Goal: Check status: Check status

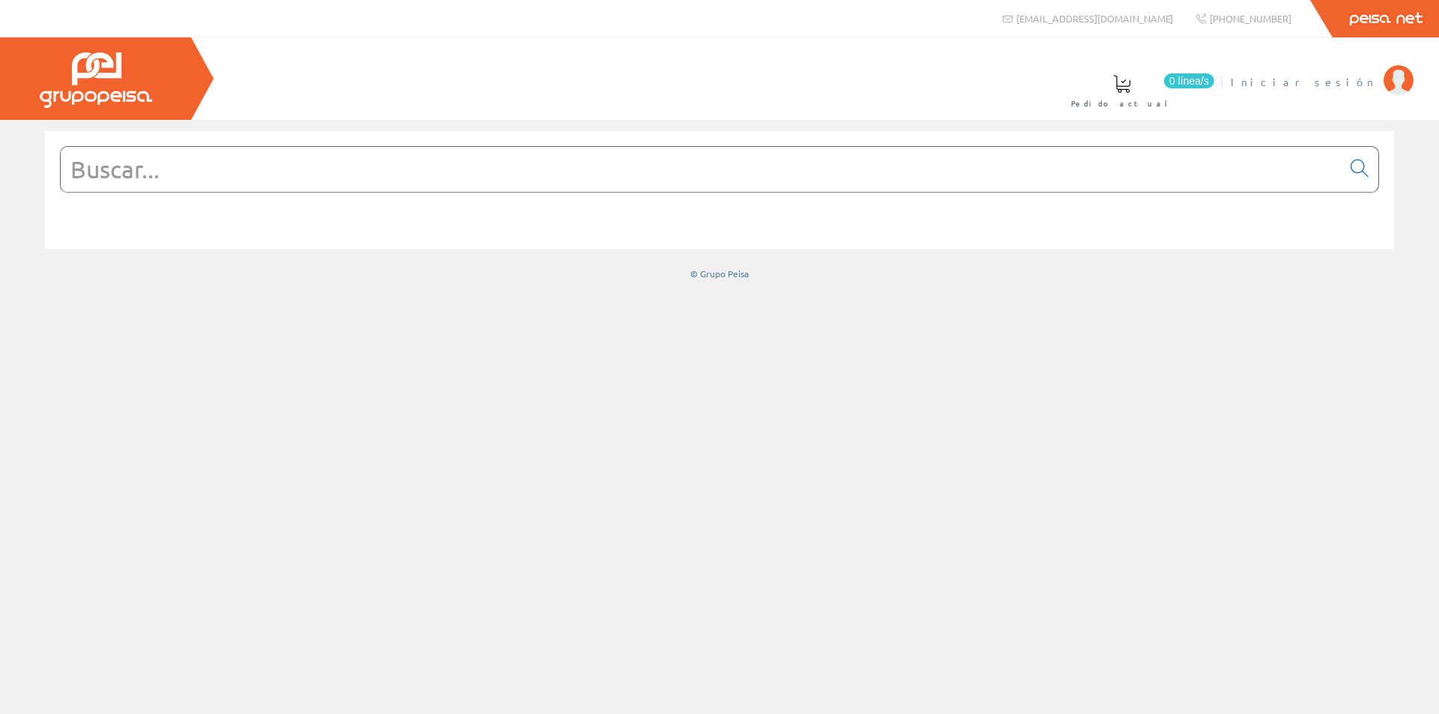
click at [1338, 86] on span "Iniciar sesión" at bounding box center [1303, 81] width 145 height 15
click at [1093, 304] on div at bounding box center [719, 417] width 1439 height 594
click at [1265, 76] on font "[PERSON_NAME] [PERSON_NAME]" at bounding box center [1307, 81] width 137 height 13
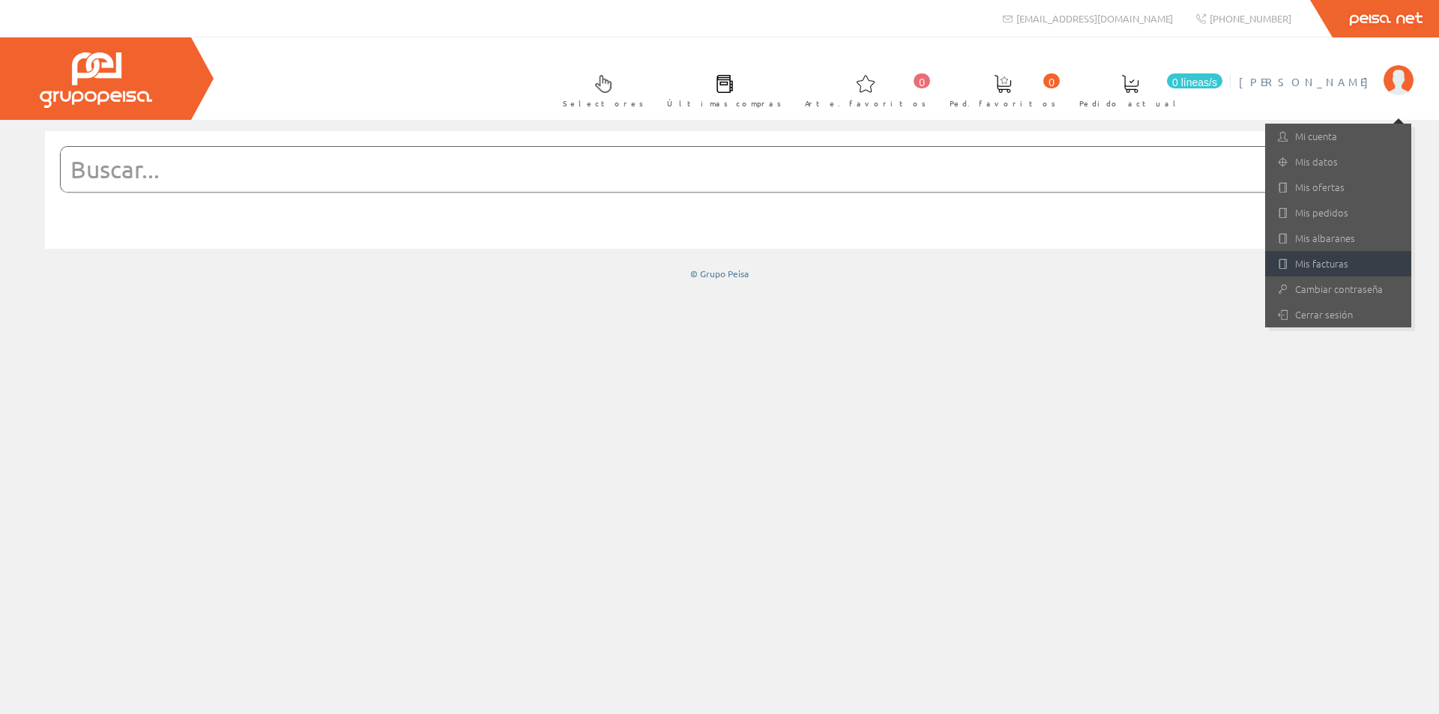
click at [1303, 259] on font "Mis facturas" at bounding box center [1321, 263] width 53 height 14
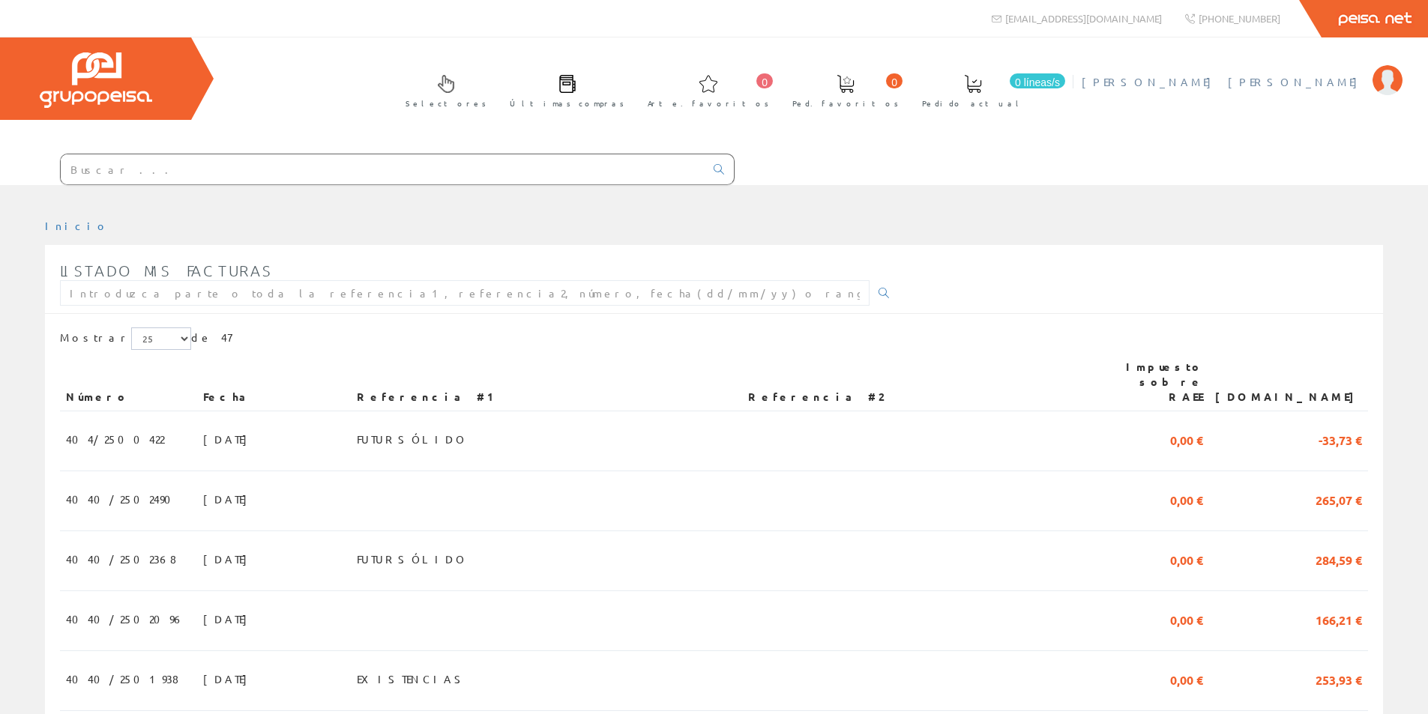
click at [1353, 79] on font "[PERSON_NAME] [PERSON_NAME]" at bounding box center [1222, 81] width 283 height 13
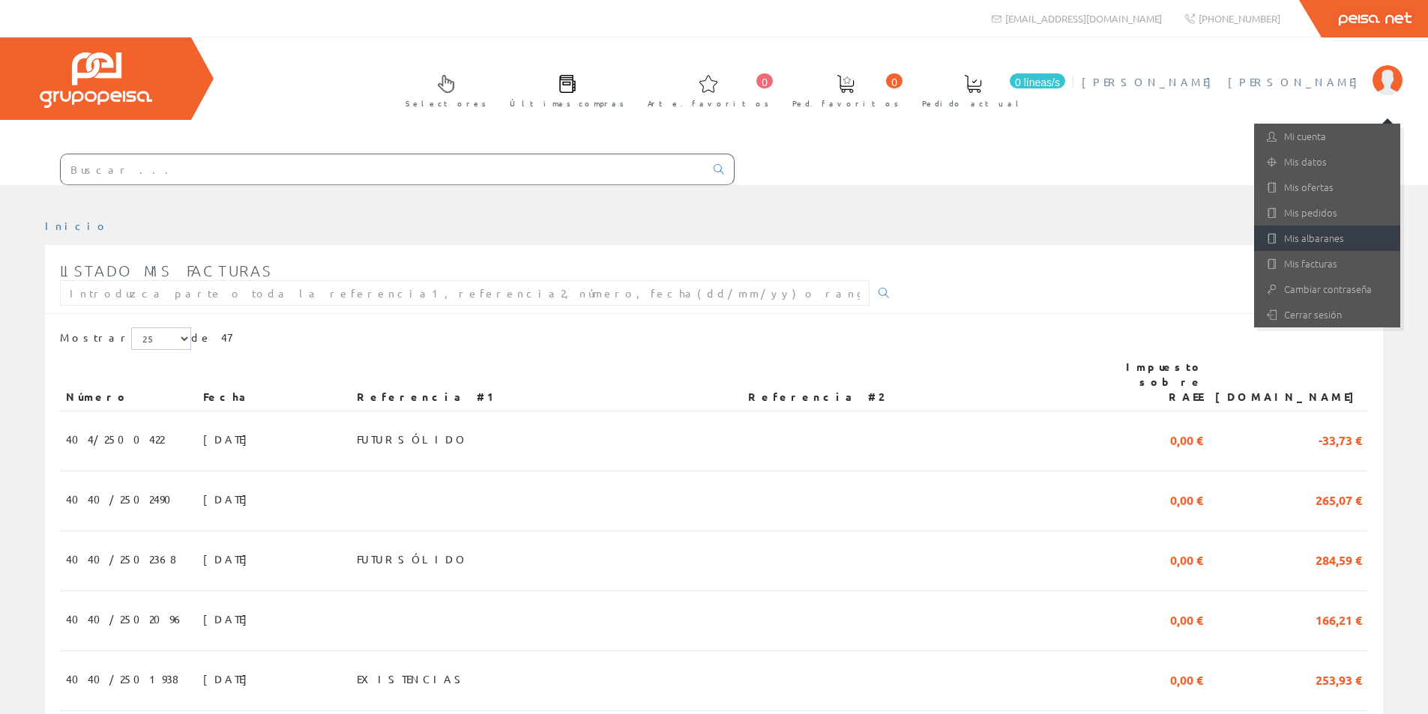
click at [1313, 242] on font "Mis albaranes" at bounding box center [1314, 238] width 60 height 14
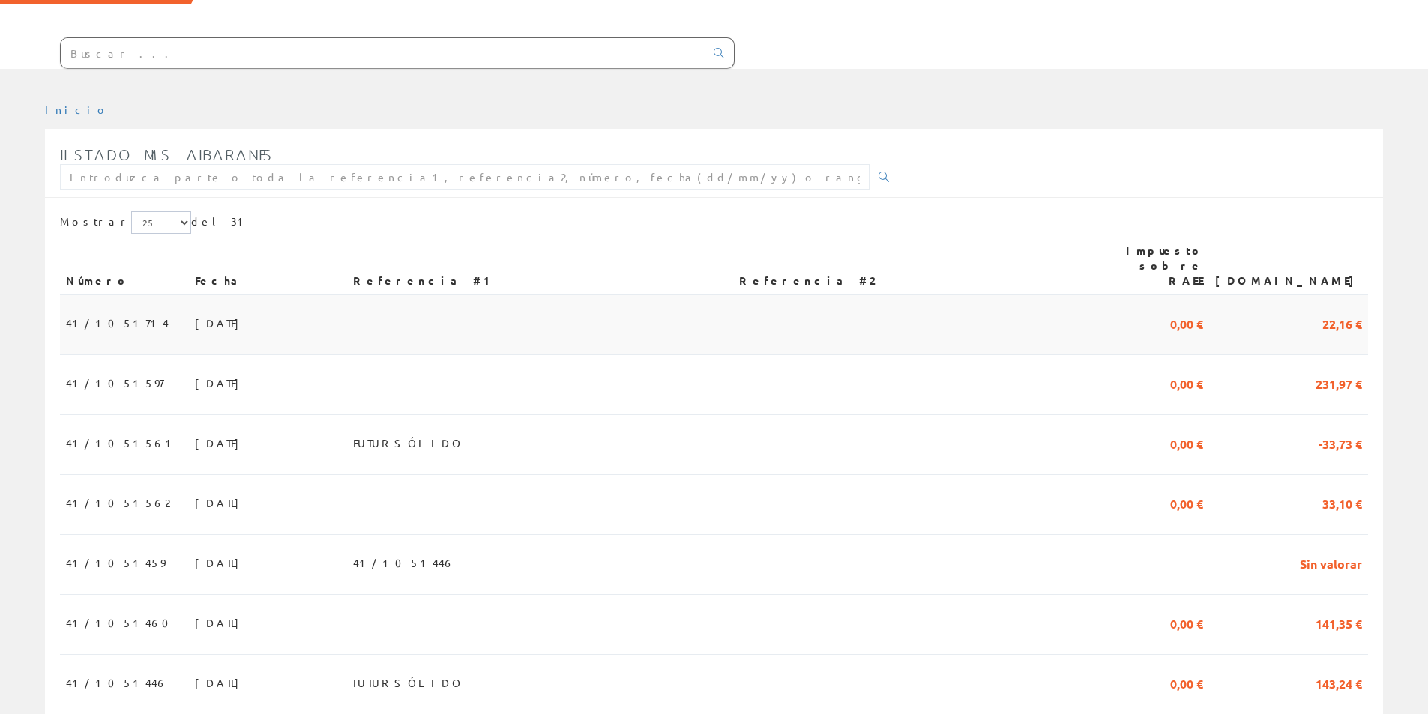
scroll to position [300, 0]
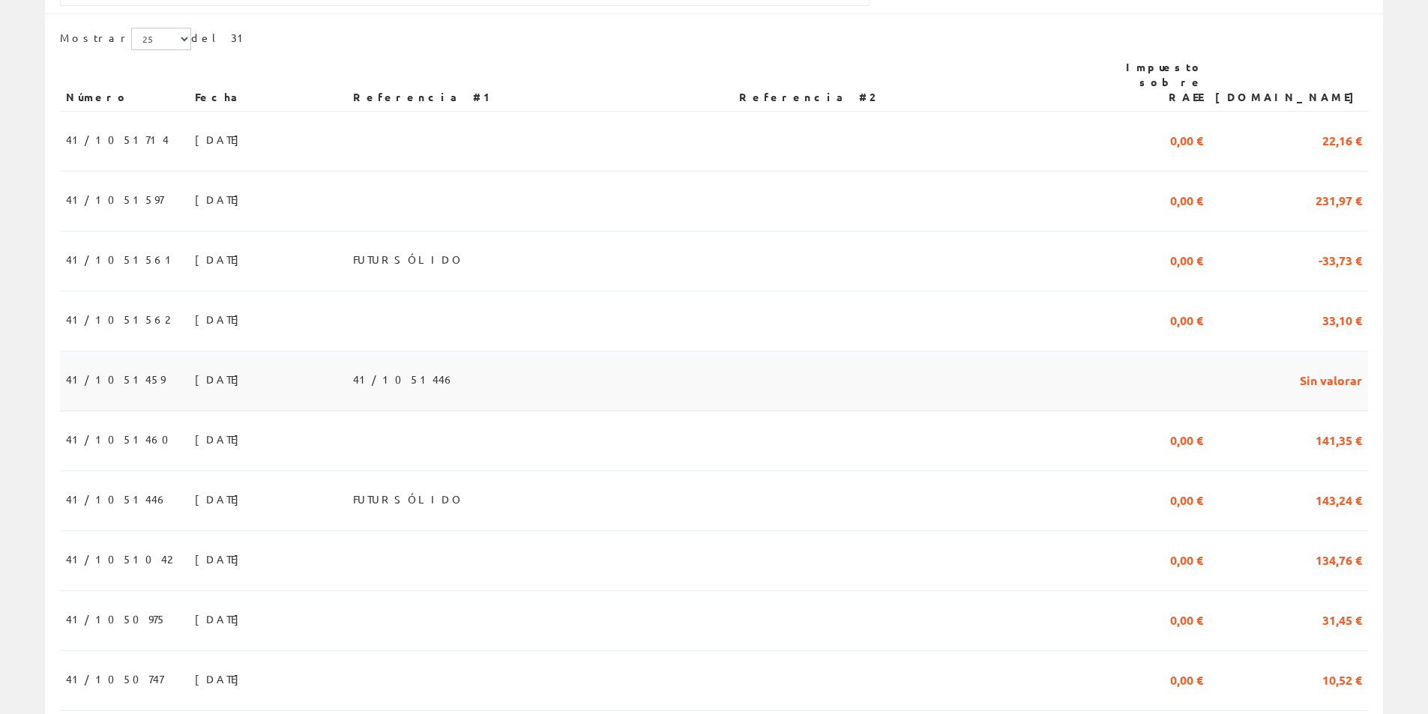
click at [124, 366] on td "41/1051459" at bounding box center [124, 381] width 129 height 60
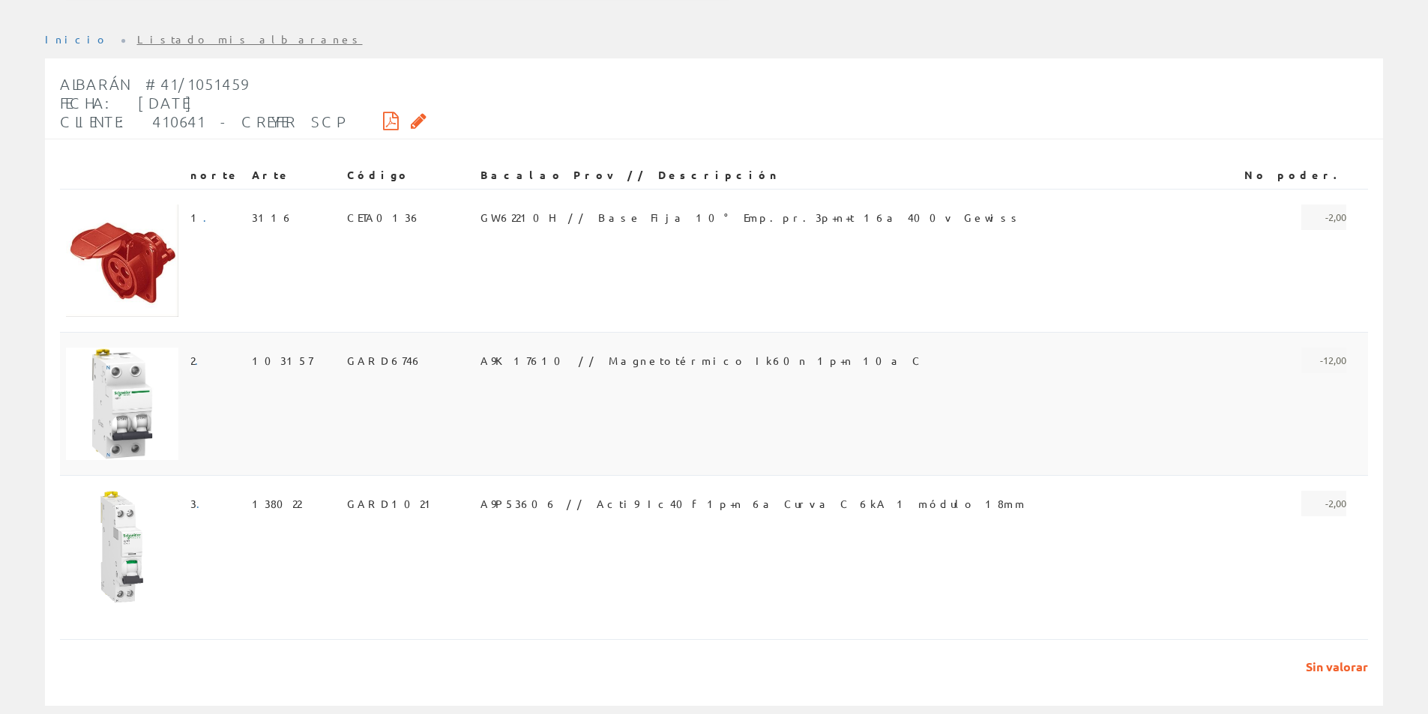
scroll to position [219, 0]
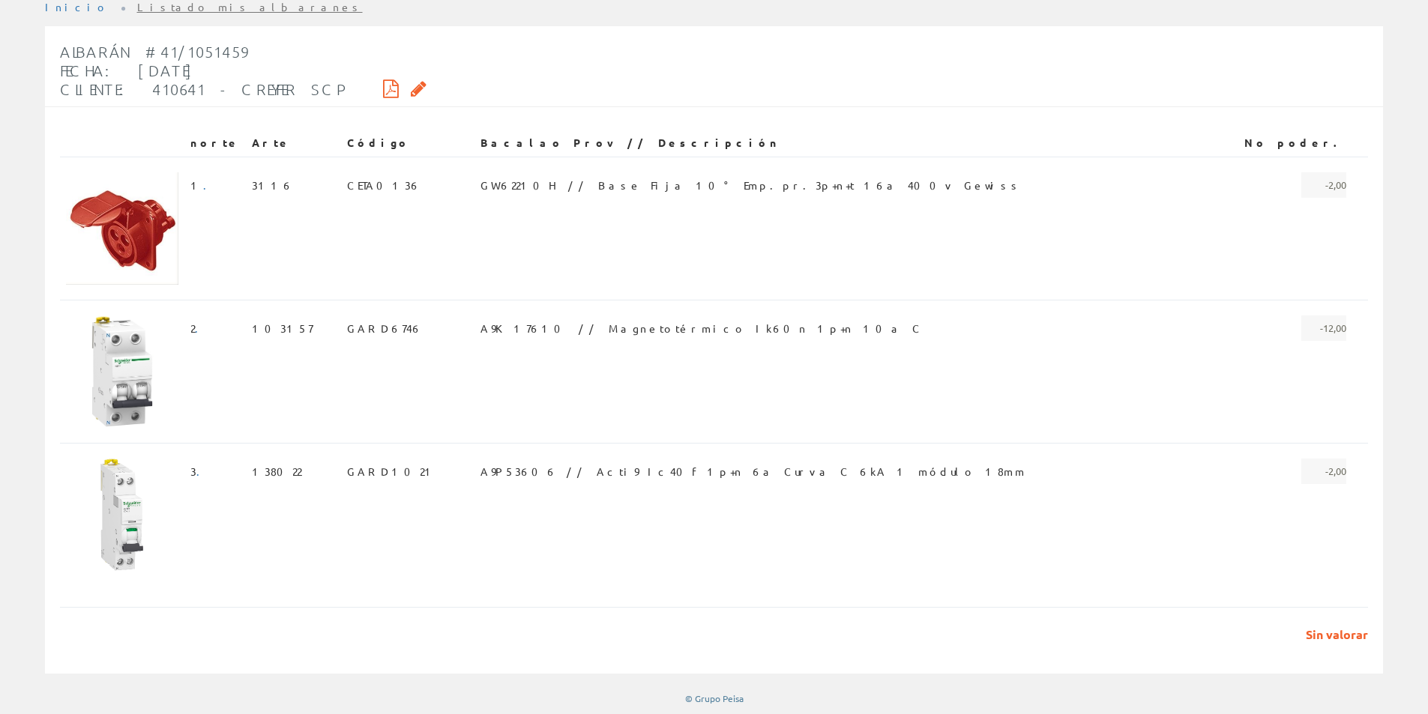
click at [383, 84] on icon at bounding box center [391, 88] width 16 height 10
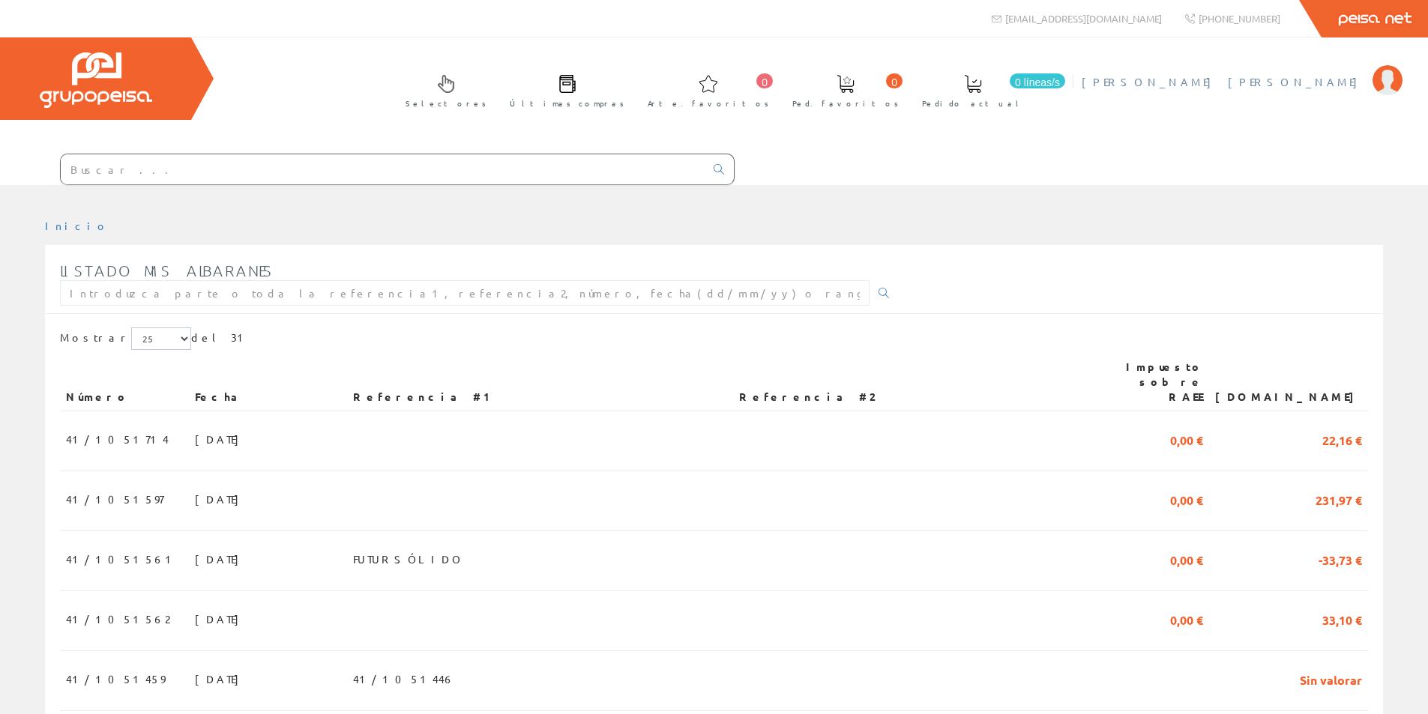
click at [1336, 76] on font "[PERSON_NAME] [PERSON_NAME]" at bounding box center [1222, 81] width 283 height 13
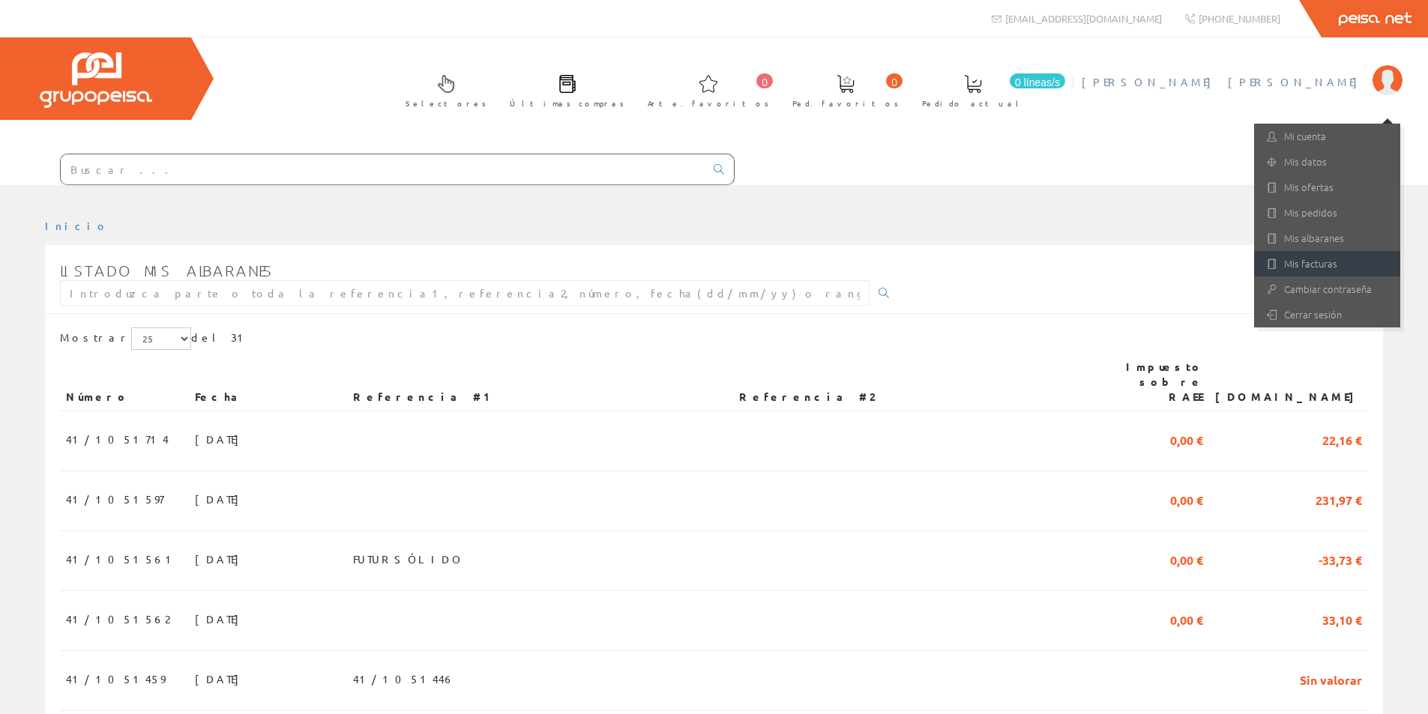
click at [1285, 266] on font "Mis facturas" at bounding box center [1310, 263] width 53 height 14
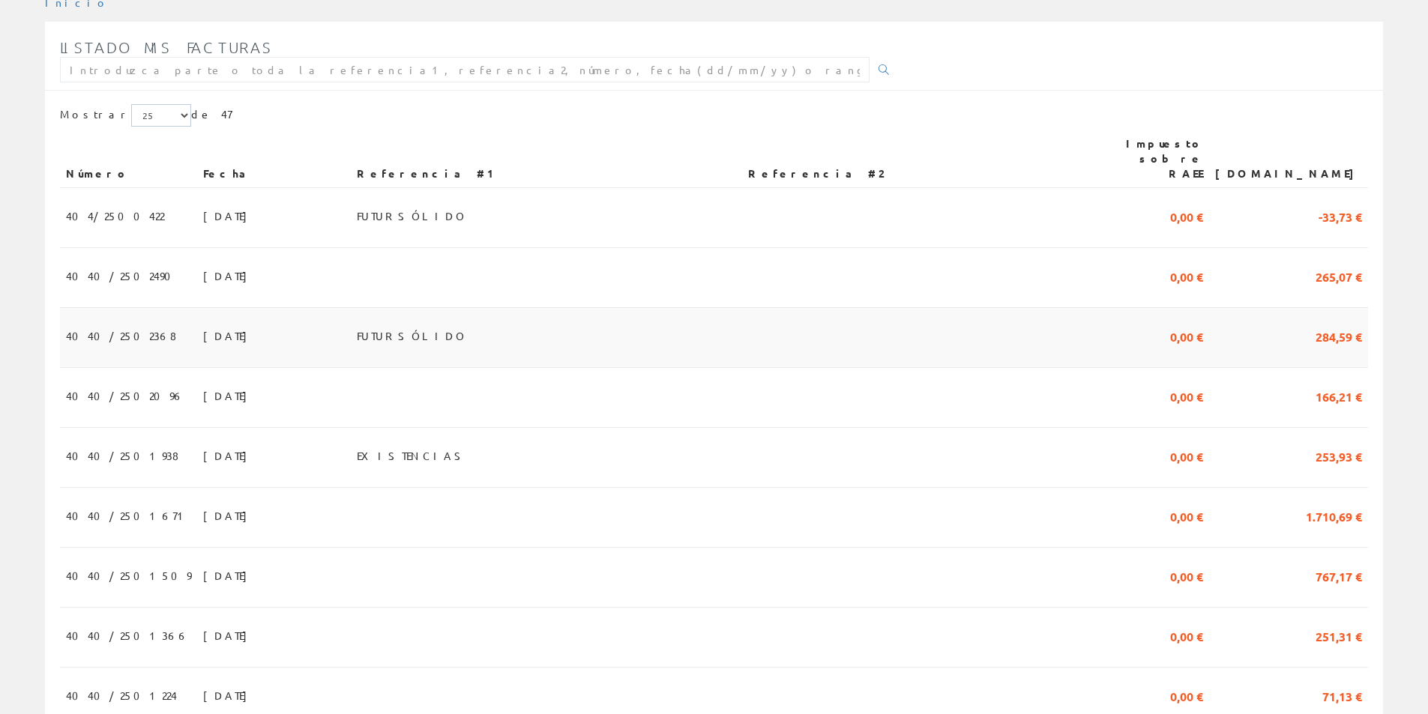
scroll to position [225, 0]
click at [100, 387] on font "4040/2502096" at bounding box center [125, 393] width 118 height 13
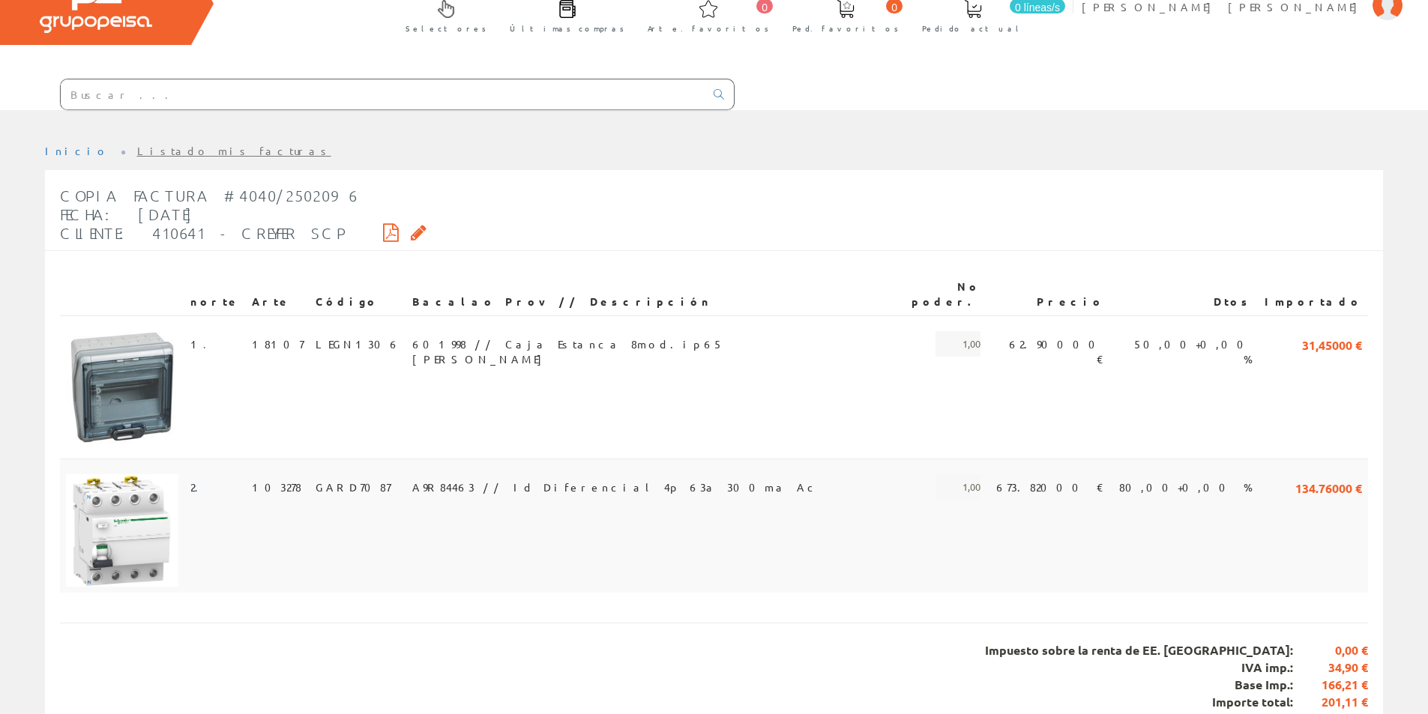
scroll to position [127, 0]
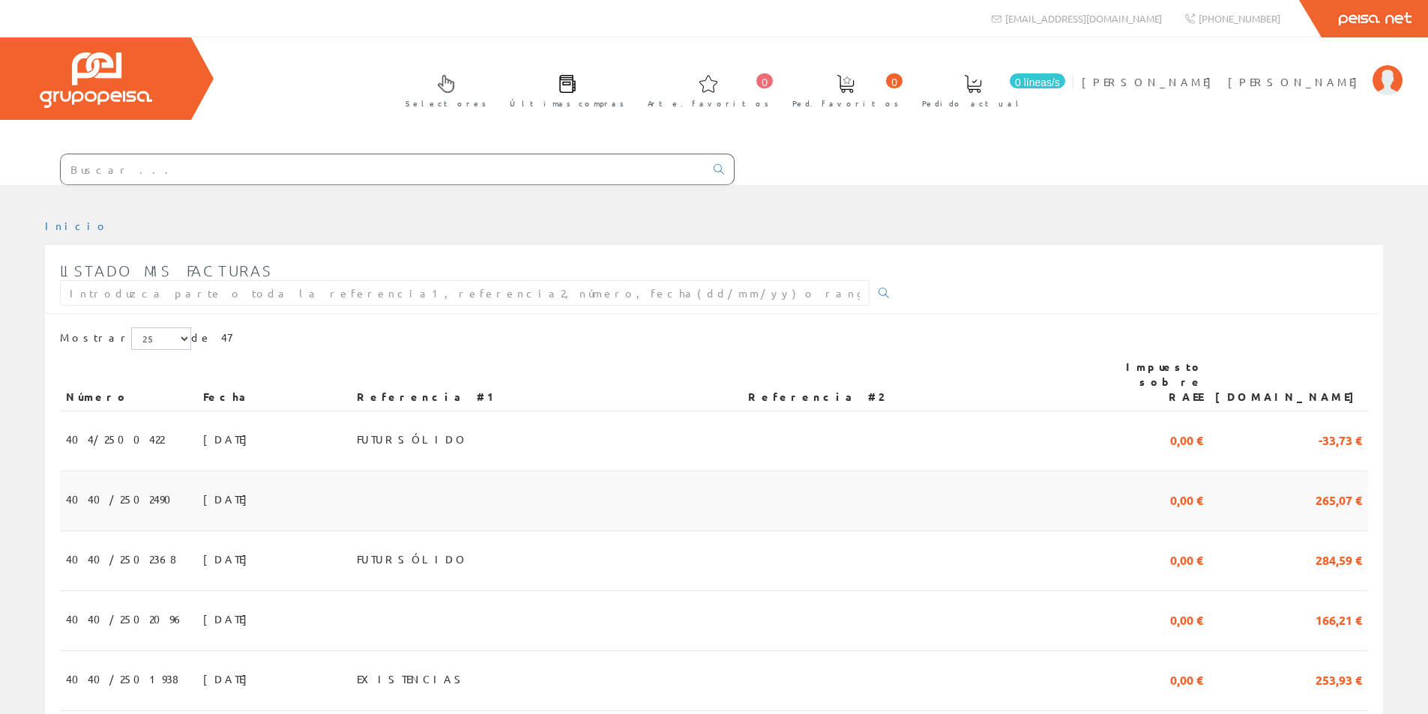
click at [1324, 492] on font "265,07 €" at bounding box center [1338, 500] width 46 height 16
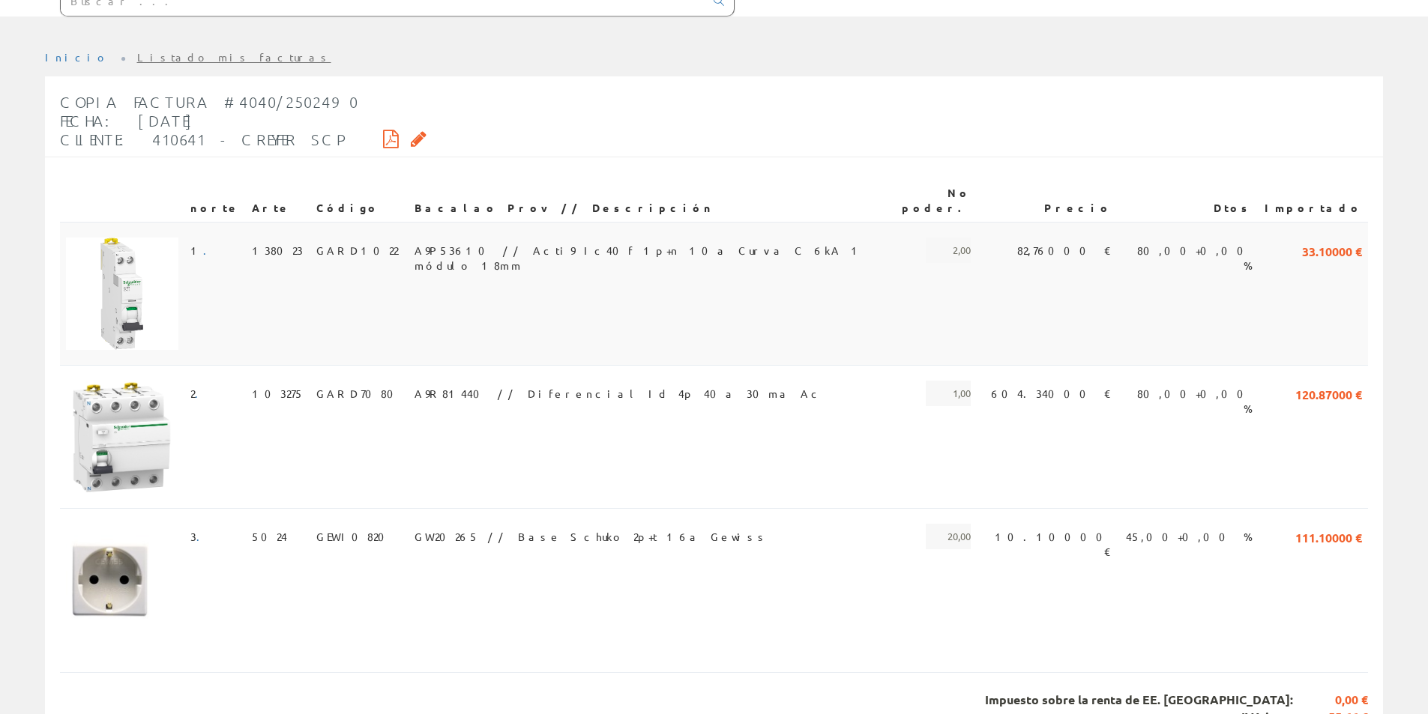
scroll to position [225, 0]
